Goal: Navigation & Orientation: Find specific page/section

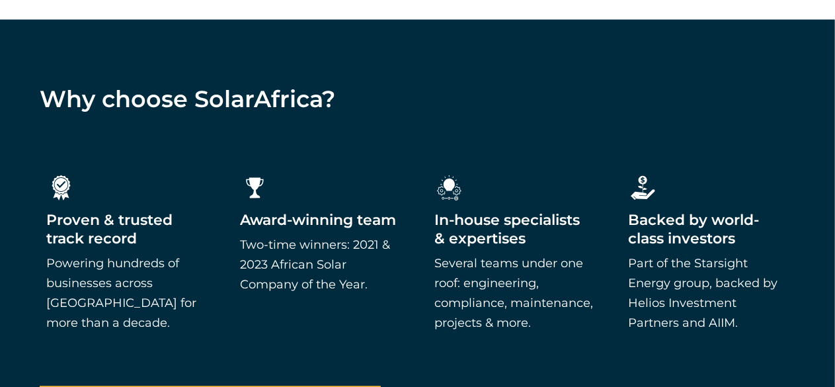
scroll to position [1220, 0]
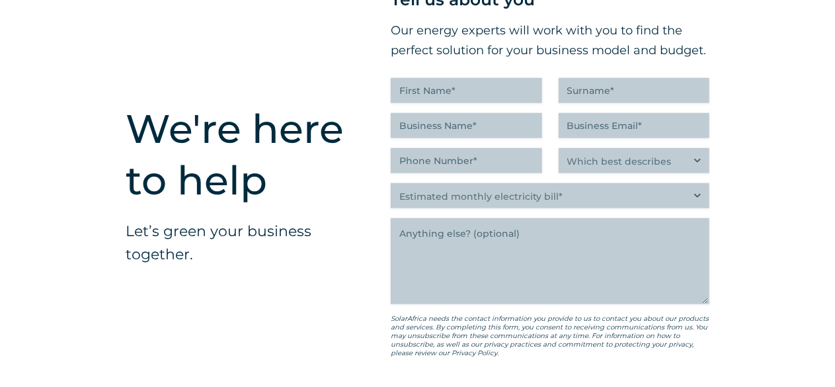
drag, startPoint x: 845, startPoint y: 26, endPoint x: 846, endPoint y: 317, distance: 290.4
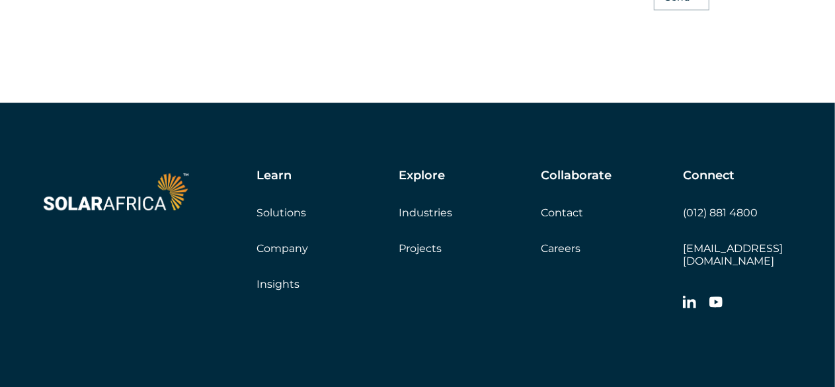
scroll to position [3765, 0]
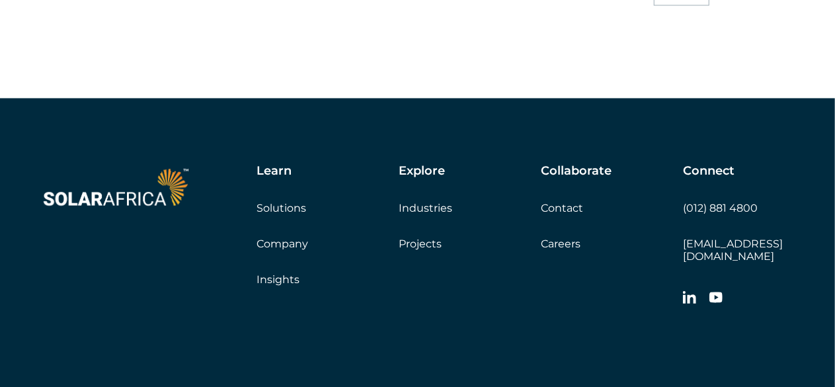
click at [572, 250] on link "Careers" at bounding box center [561, 243] width 40 height 13
